Goal: Use online tool/utility: Utilize a website feature to perform a specific function

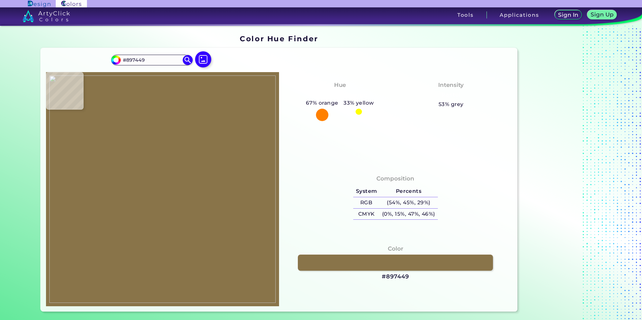
click at [149, 60] on input "#897449" at bounding box center [152, 59] width 62 height 9
drag, startPoint x: 149, startPoint y: 60, endPoint x: 131, endPoint y: 56, distance: 19.1
click at [123, 57] on input "#897449" at bounding box center [152, 59] width 62 height 9
type input "#007D74"
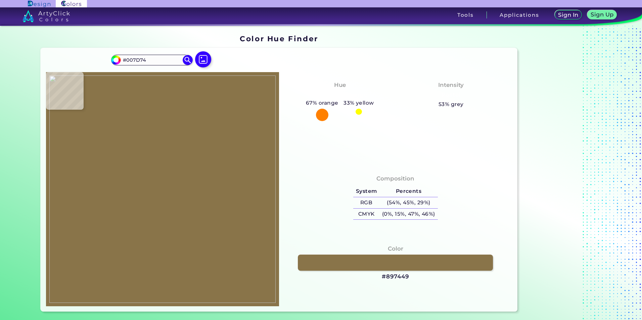
type input "#000000"
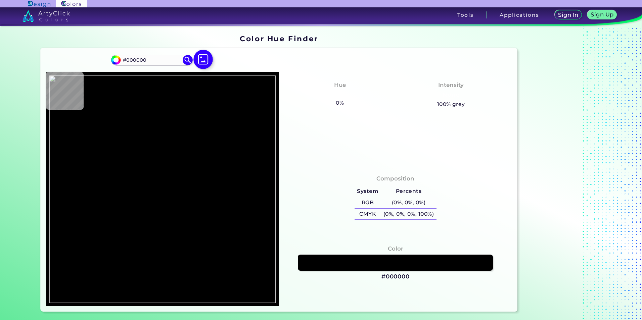
type input "#000000"
click at [202, 62] on img at bounding box center [202, 59] width 19 height 19
click at [0, 0] on input "file" at bounding box center [0, 0] width 0 height 0
type input "#007d74"
type input "#007D74"
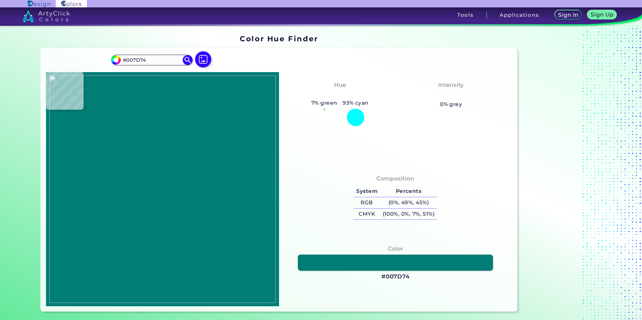
click at [172, 149] on img at bounding box center [162, 190] width 226 height 228
click at [368, 202] on h5 "RGB" at bounding box center [366, 202] width 26 height 11
drag, startPoint x: 368, startPoint y: 202, endPoint x: 351, endPoint y: 195, distance: 18.1
click at [358, 200] on h5 "RGB" at bounding box center [366, 202] width 26 height 11
